Goal: Task Accomplishment & Management: Use online tool/utility

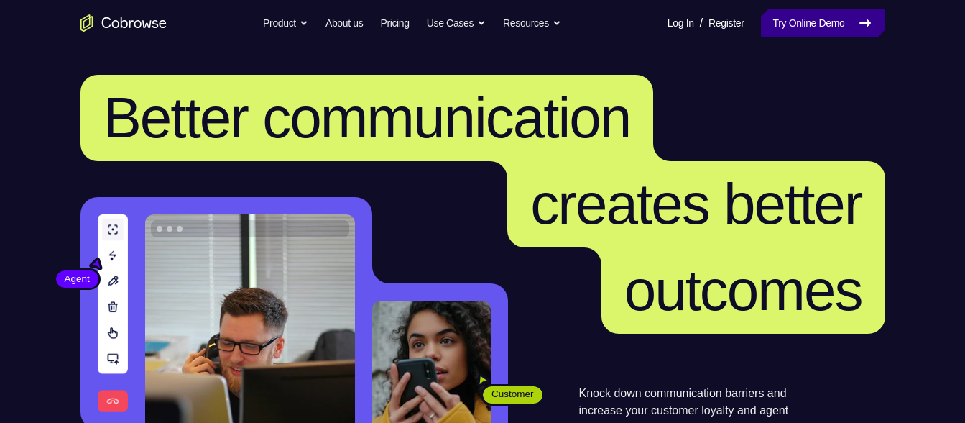
click at [814, 24] on link "Try Online Demo" at bounding box center [823, 23] width 124 height 29
drag, startPoint x: 814, startPoint y: 24, endPoint x: 613, endPoint y: -93, distance: 232.9
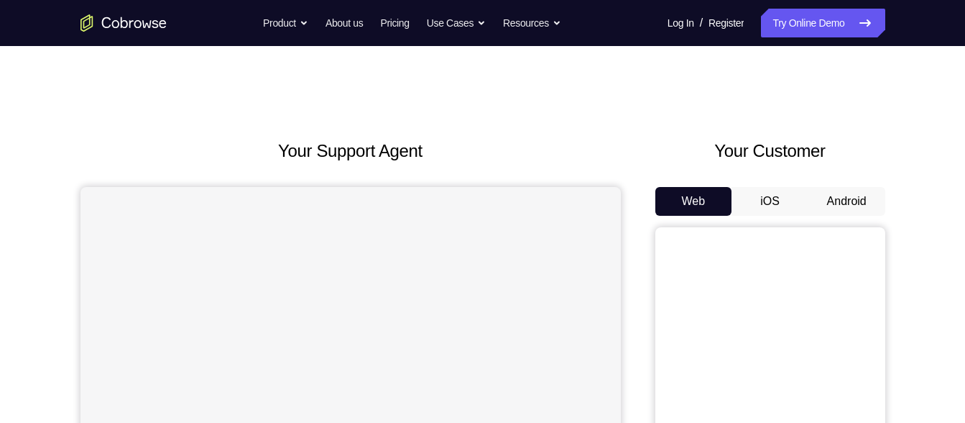
click at [843, 195] on button "Android" at bounding box center [847, 201] width 77 height 29
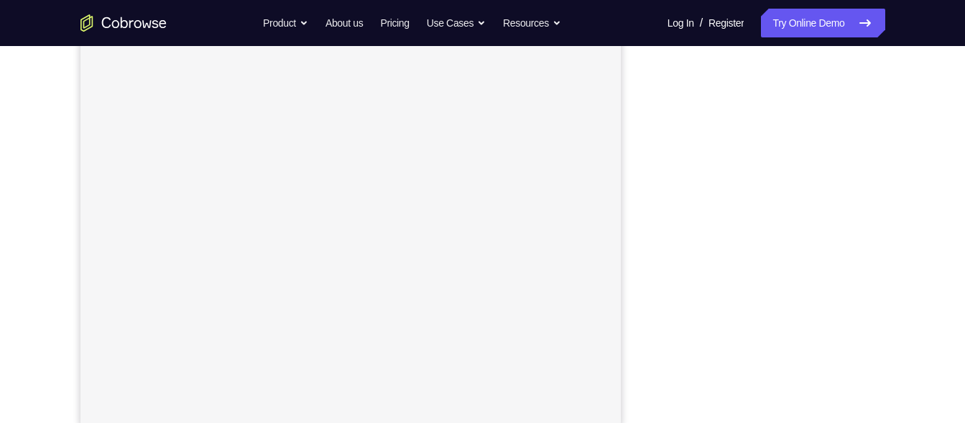
scroll to position [240, 0]
